Goal: Task Accomplishment & Management: Manage account settings

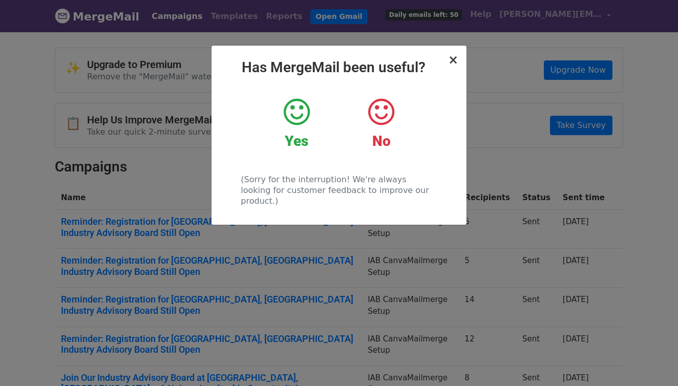
click at [454, 60] on span "×" at bounding box center [453, 60] width 10 height 14
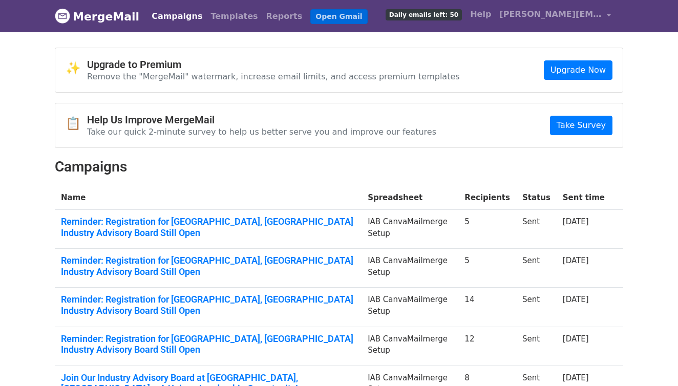
click at [319, 17] on link "Open Gmail" at bounding box center [338, 16] width 57 height 15
click at [328, 16] on link "Open Gmail" at bounding box center [338, 16] width 57 height 15
click at [514, 20] on span "[PERSON_NAME][EMAIL_ADDRESS][DOMAIN_NAME]" at bounding box center [550, 14] width 102 height 12
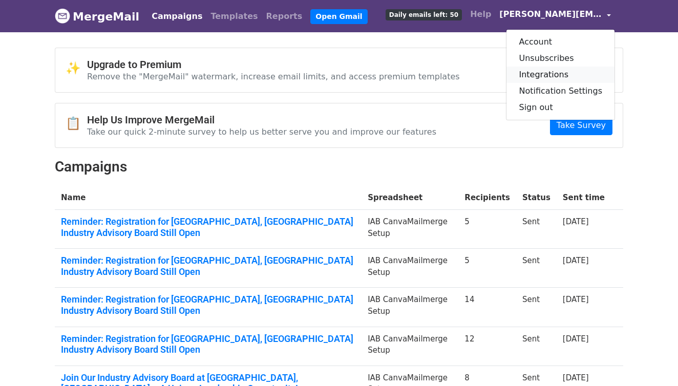
click at [563, 76] on link "Integrations" at bounding box center [560, 75] width 108 height 16
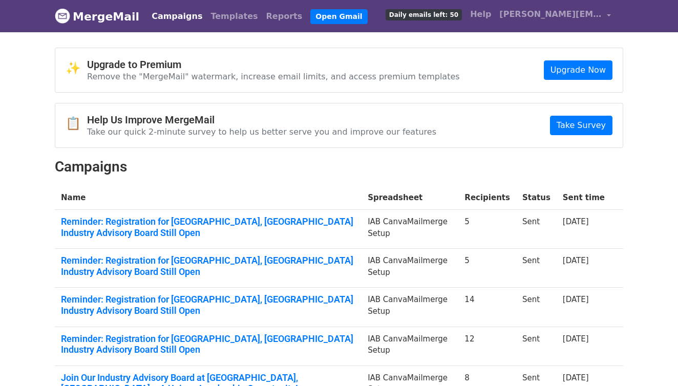
click at [450, 14] on span "Daily emails left: 50" at bounding box center [423, 14] width 76 height 11
click at [310, 18] on link "Open Gmail" at bounding box center [338, 16] width 57 height 15
